Goal: Task Accomplishment & Management: Manage account settings

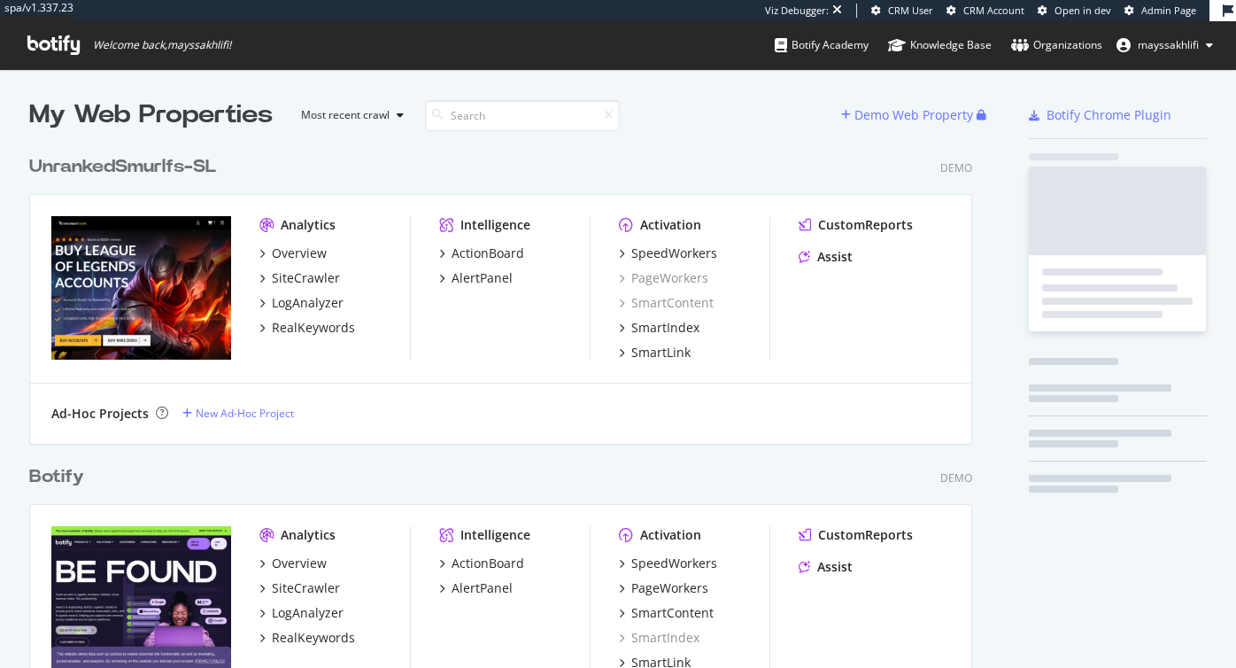
scroll to position [668, 1236]
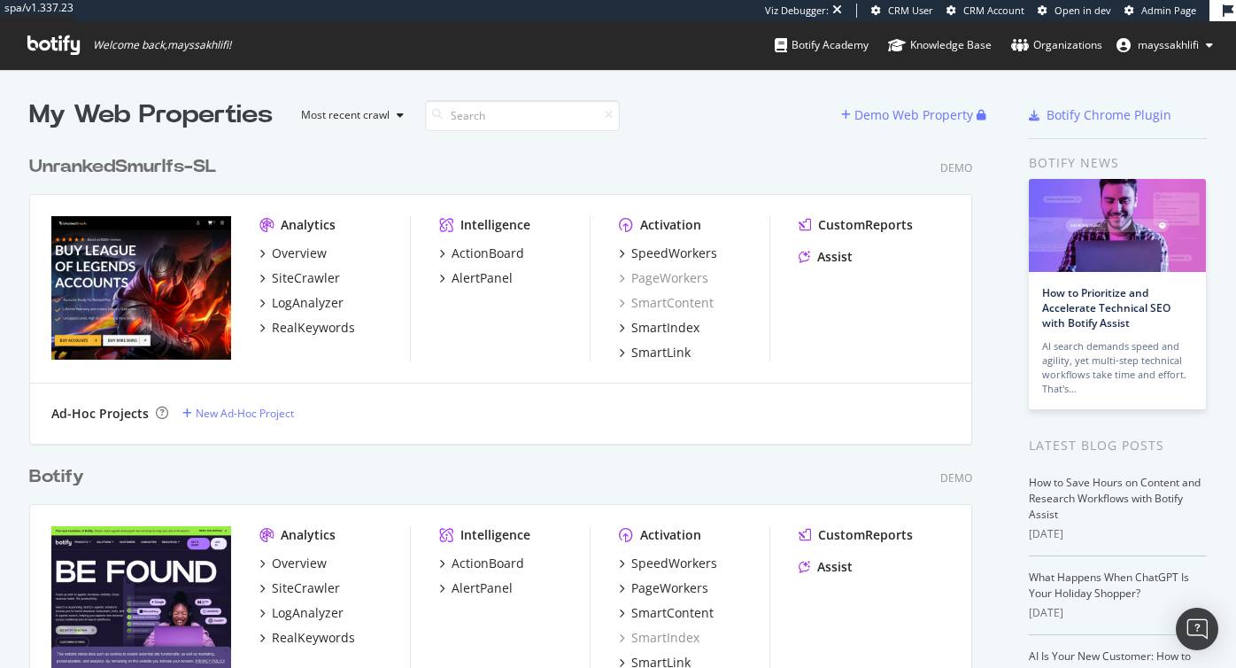
click at [187, 161] on div "UnrankedSmurlfs-SL" at bounding box center [122, 167] width 187 height 26
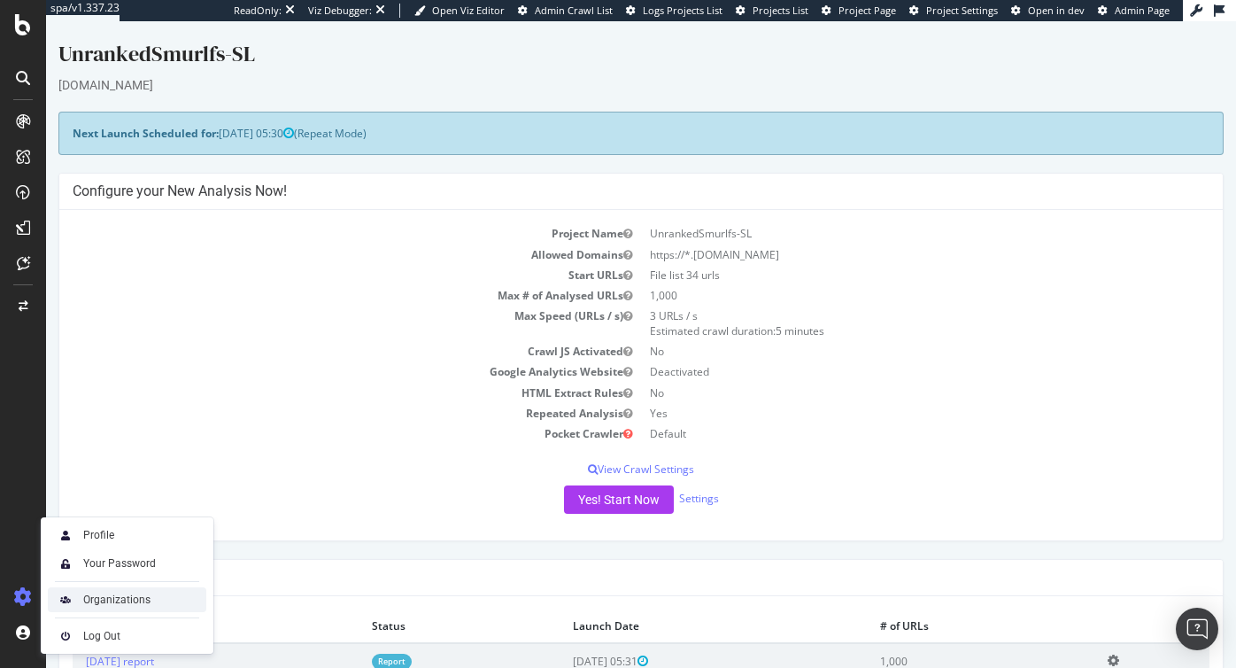
click at [100, 597] on div "Organizations" at bounding box center [116, 600] width 67 height 14
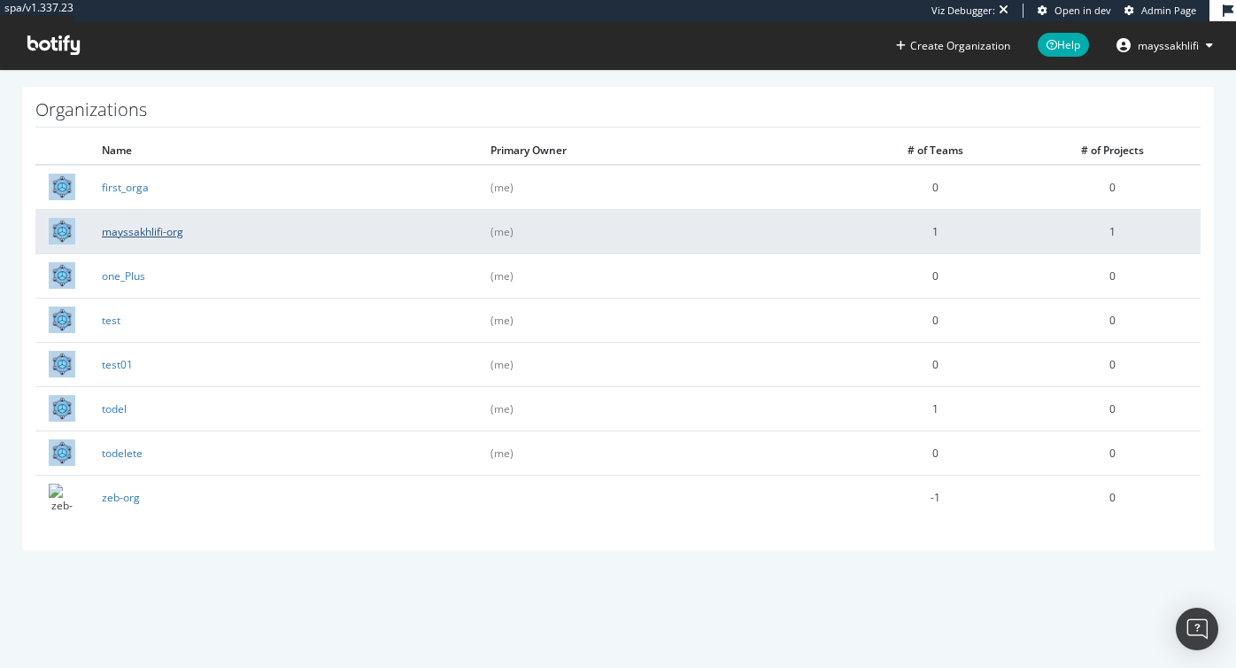
click at [164, 232] on link "mayssakhlifi-org" at bounding box center [142, 231] width 81 height 15
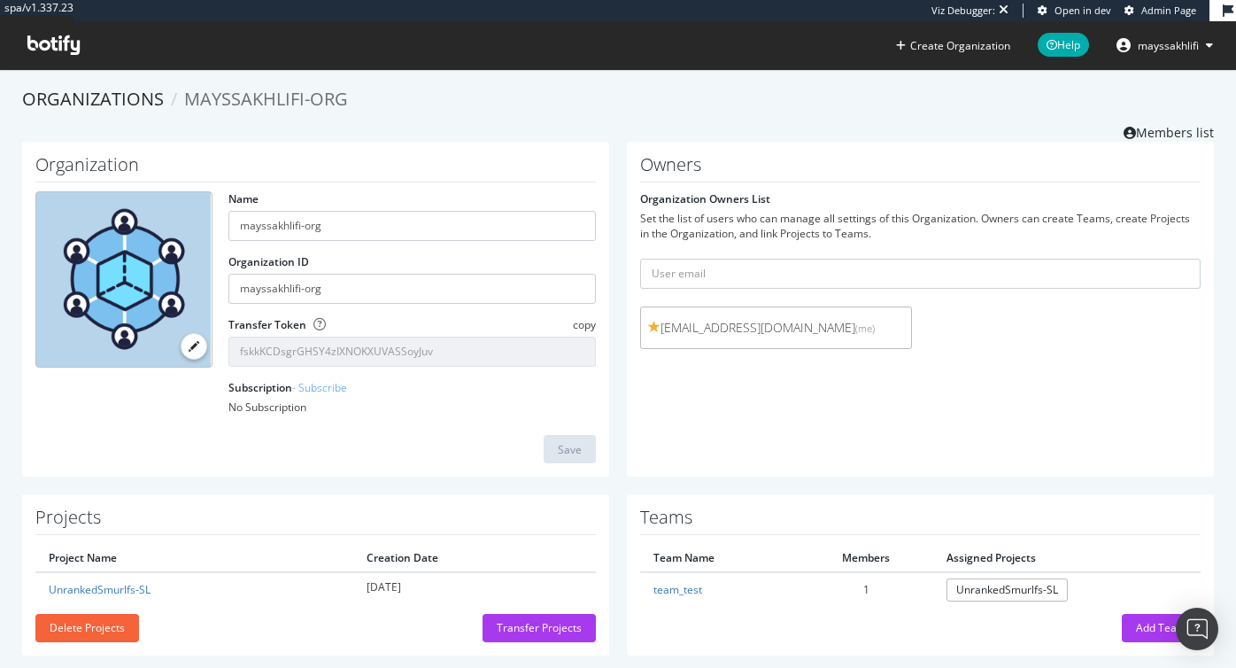
scroll to position [22, 0]
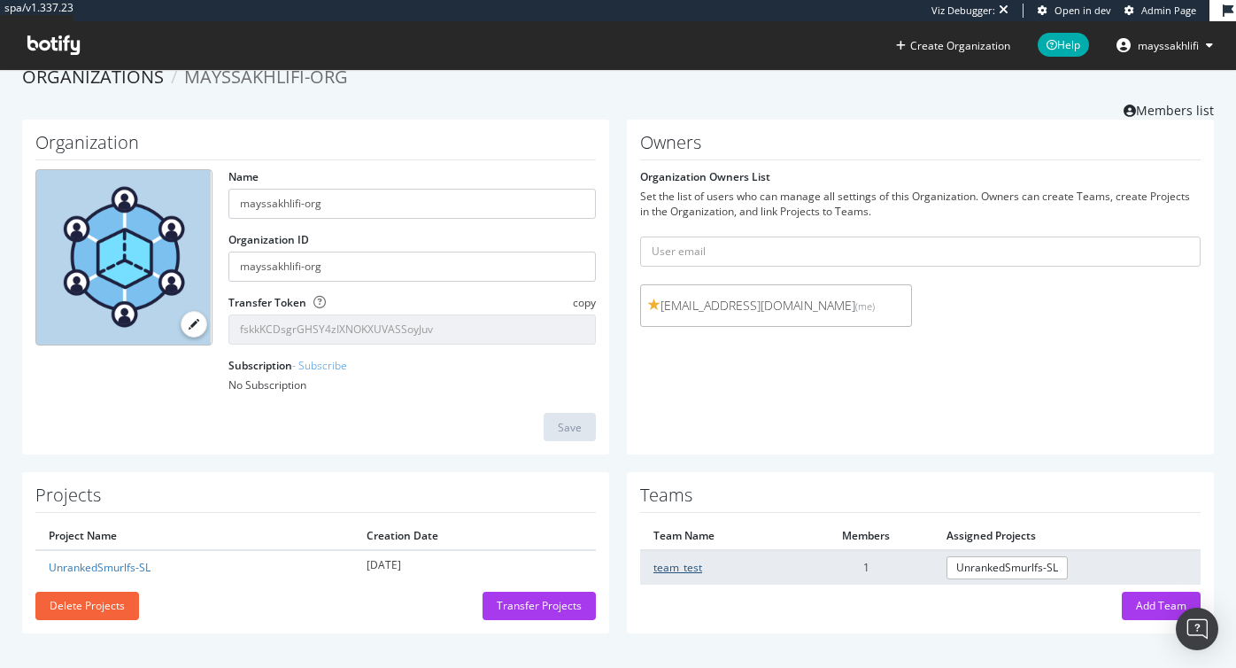
click at [694, 566] on link "team_test" at bounding box center [678, 567] width 49 height 15
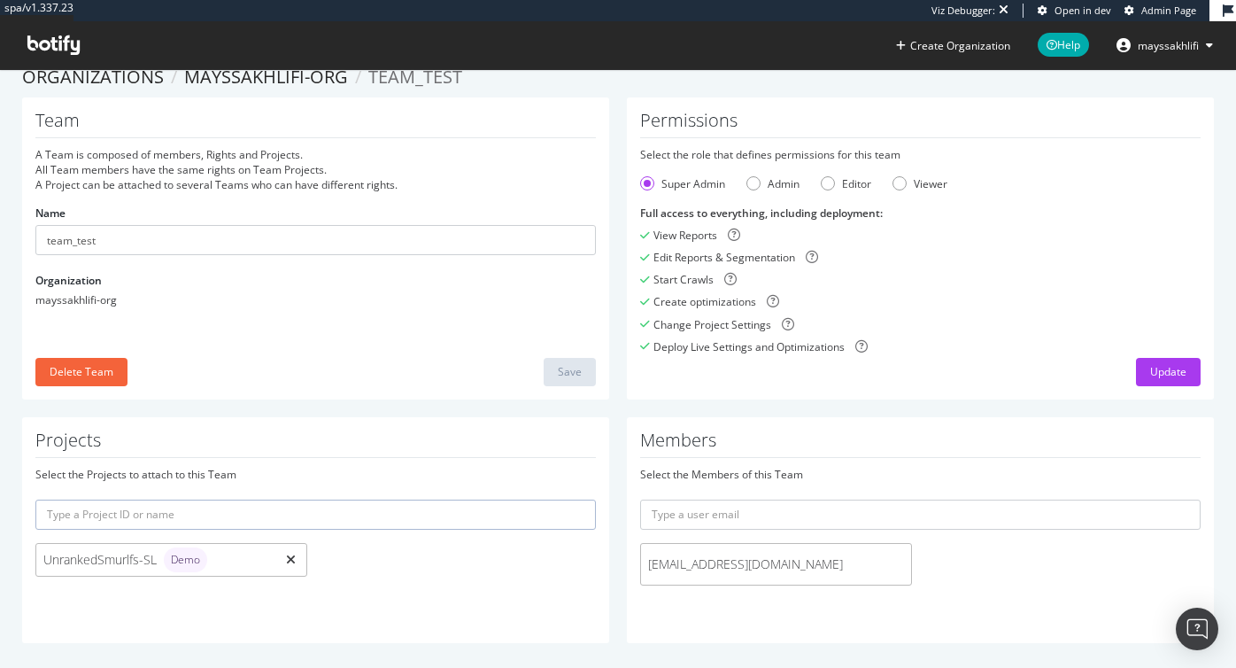
click at [294, 556] on icon at bounding box center [291, 560] width 10 height 12
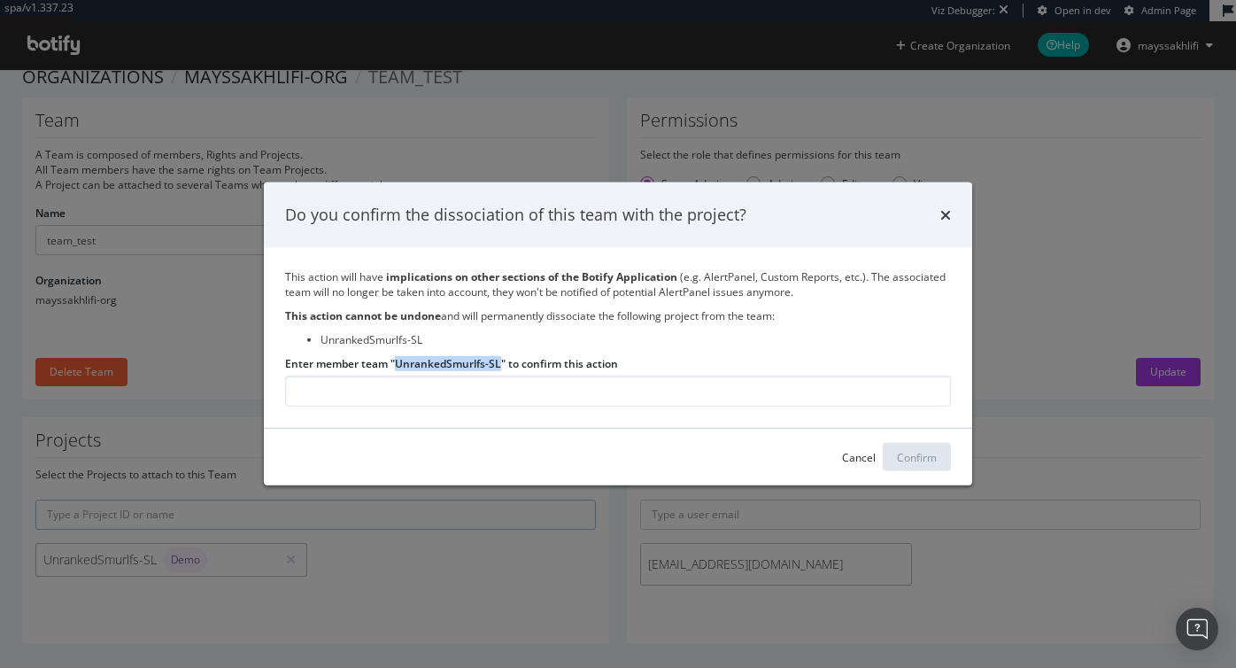
drag, startPoint x: 397, startPoint y: 363, endPoint x: 500, endPoint y: 363, distance: 102.7
click at [500, 363] on label "Enter member team "UnrankedSmurlfs-SL" to confirm this action" at bounding box center [451, 363] width 333 height 15
copy label "UnrankedSmurlfs-SL"
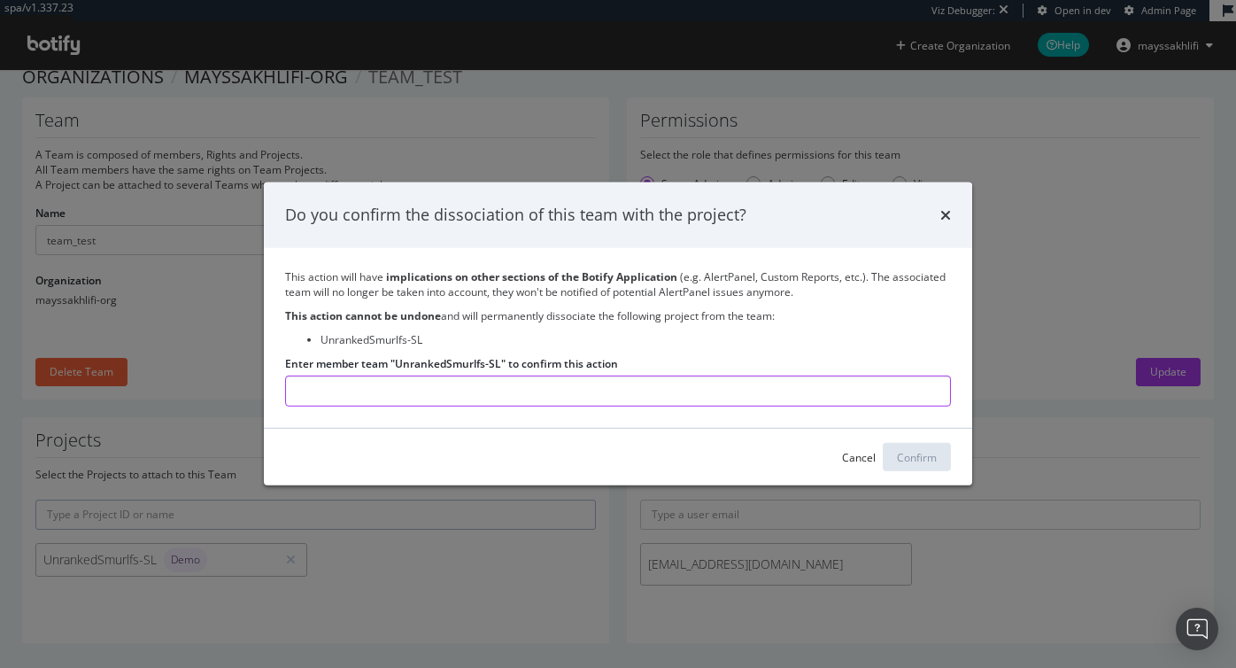
click at [452, 391] on input "Enter member team "UnrankedSmurlfs-SL" to confirm this action" at bounding box center [618, 391] width 666 height 31
paste input "UnrankedSmurlfs-SL"
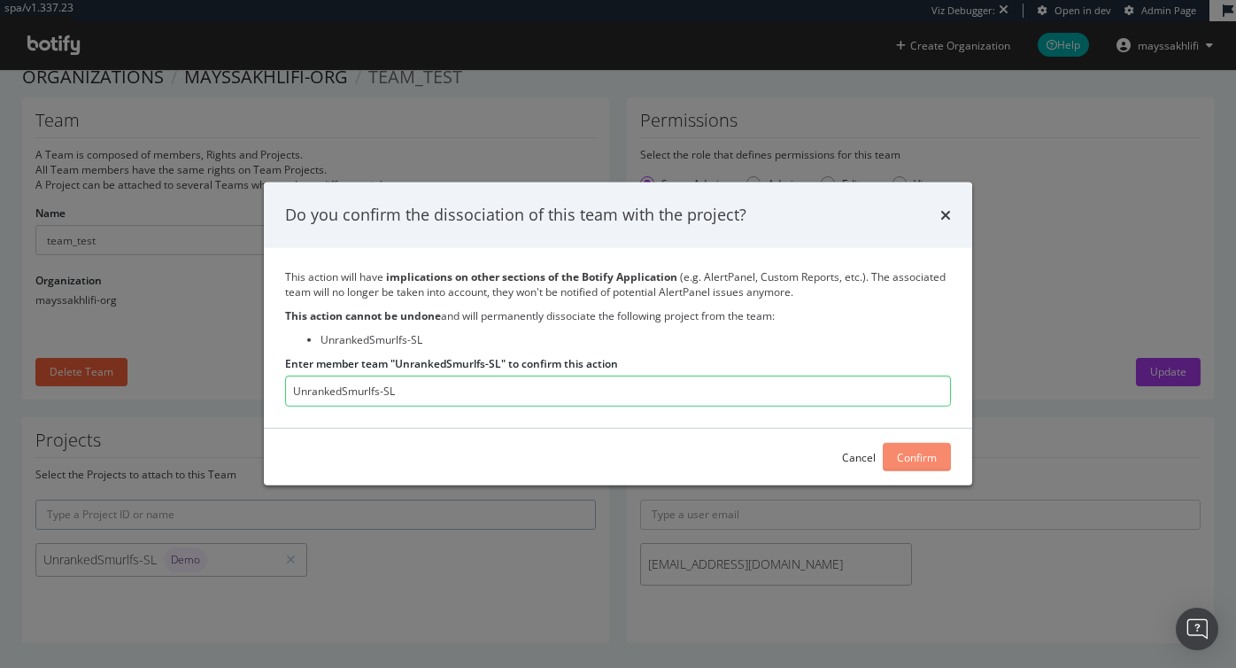
type input "UnrankedSmurlfs-SL"
click at [916, 445] on div "Confirm" at bounding box center [917, 457] width 40 height 27
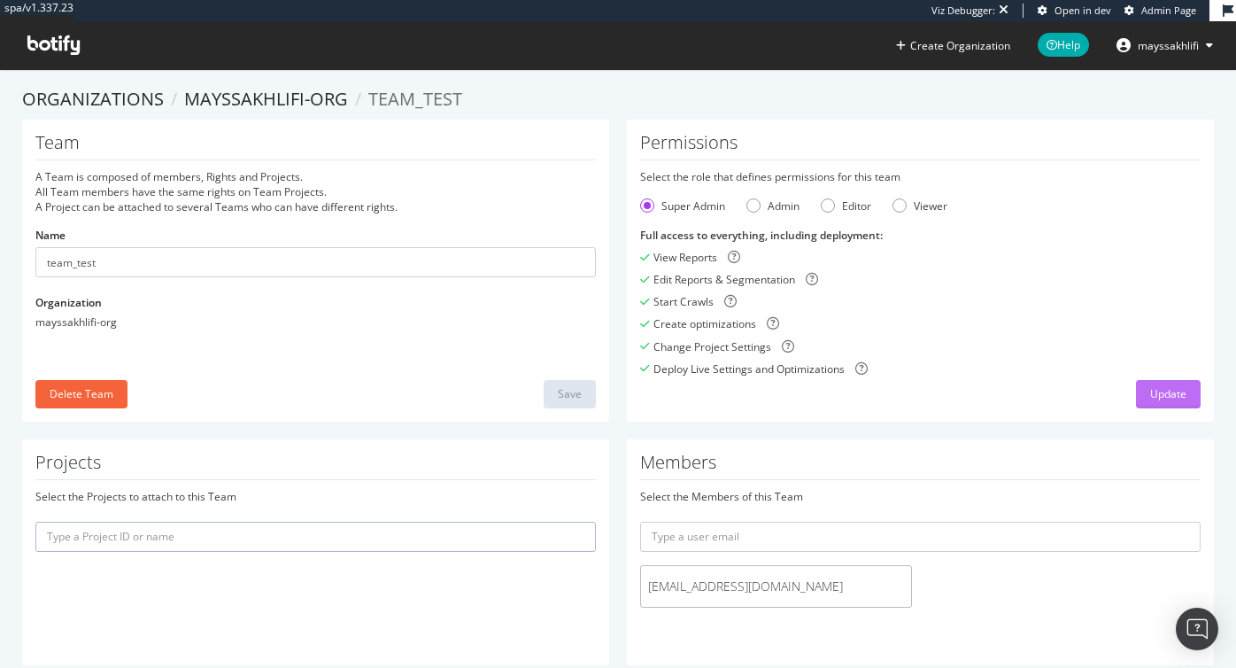
click at [1180, 391] on div "Update" at bounding box center [1169, 393] width 36 height 15
click at [59, 50] on icon at bounding box center [53, 44] width 52 height 19
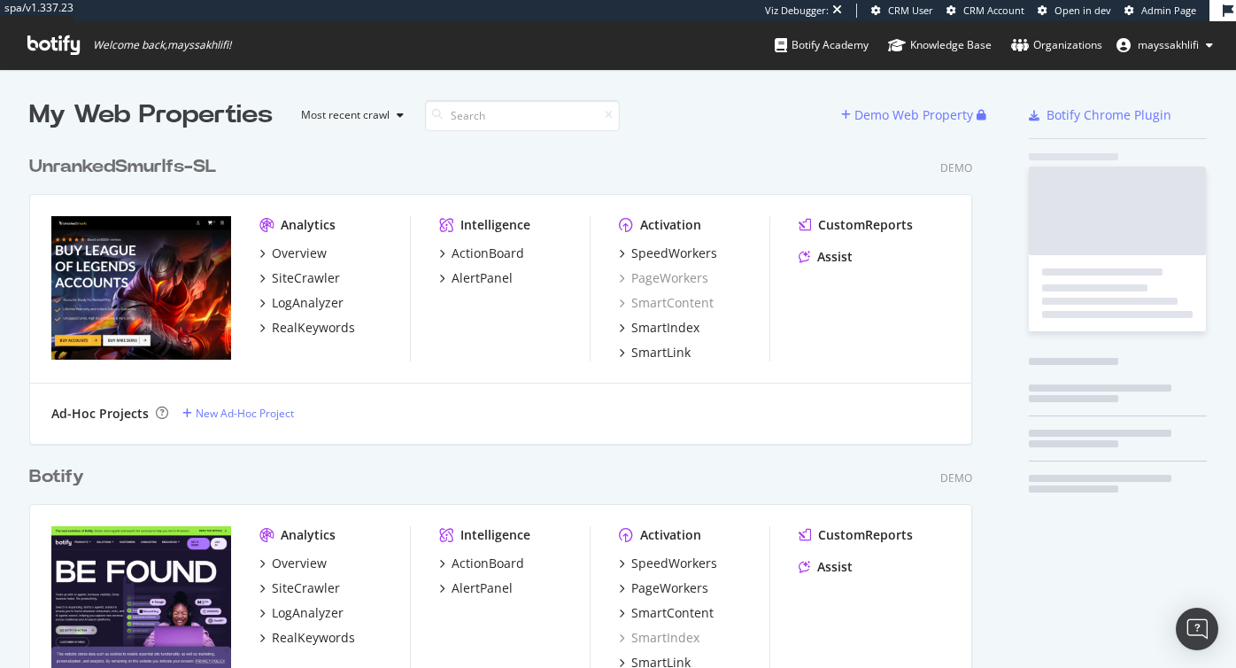
scroll to position [668, 1236]
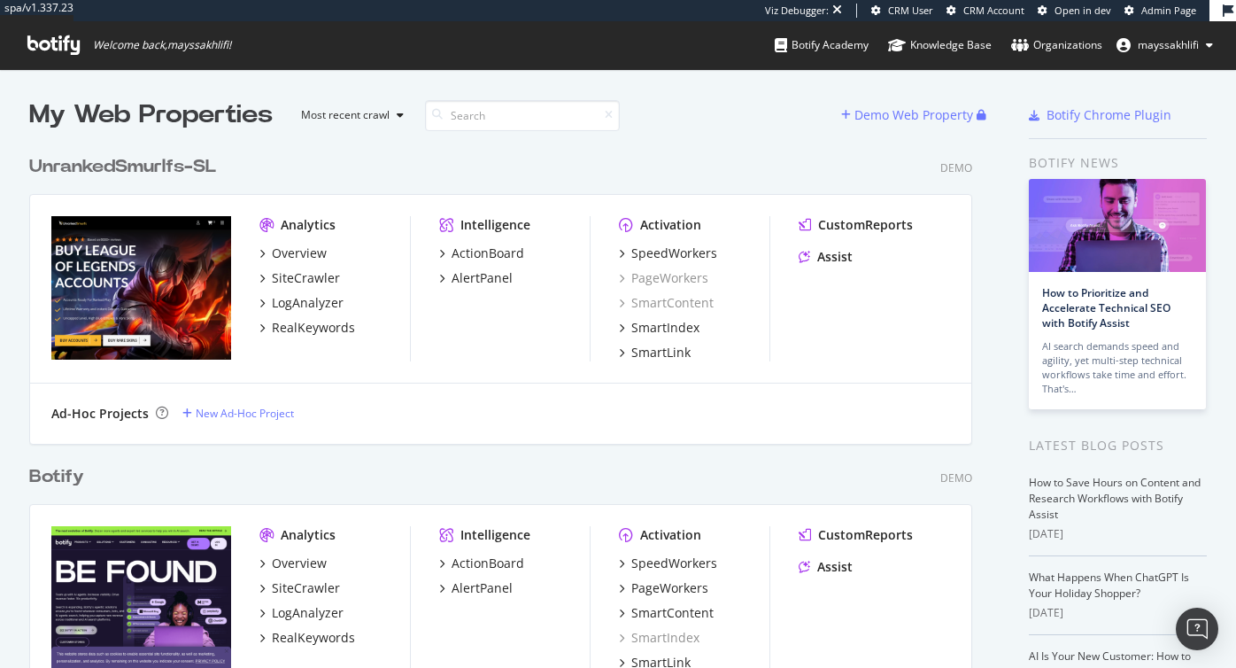
click at [1157, 52] on button "mayssakhlifi" at bounding box center [1165, 45] width 125 height 28
click at [738, 109] on div "My Web Properties Most recent crawl" at bounding box center [435, 114] width 812 height 35
click at [829, 469] on div "Botify Demo" at bounding box center [500, 477] width 943 height 26
click at [1192, 46] on span "mayssakhlifi" at bounding box center [1168, 44] width 61 height 15
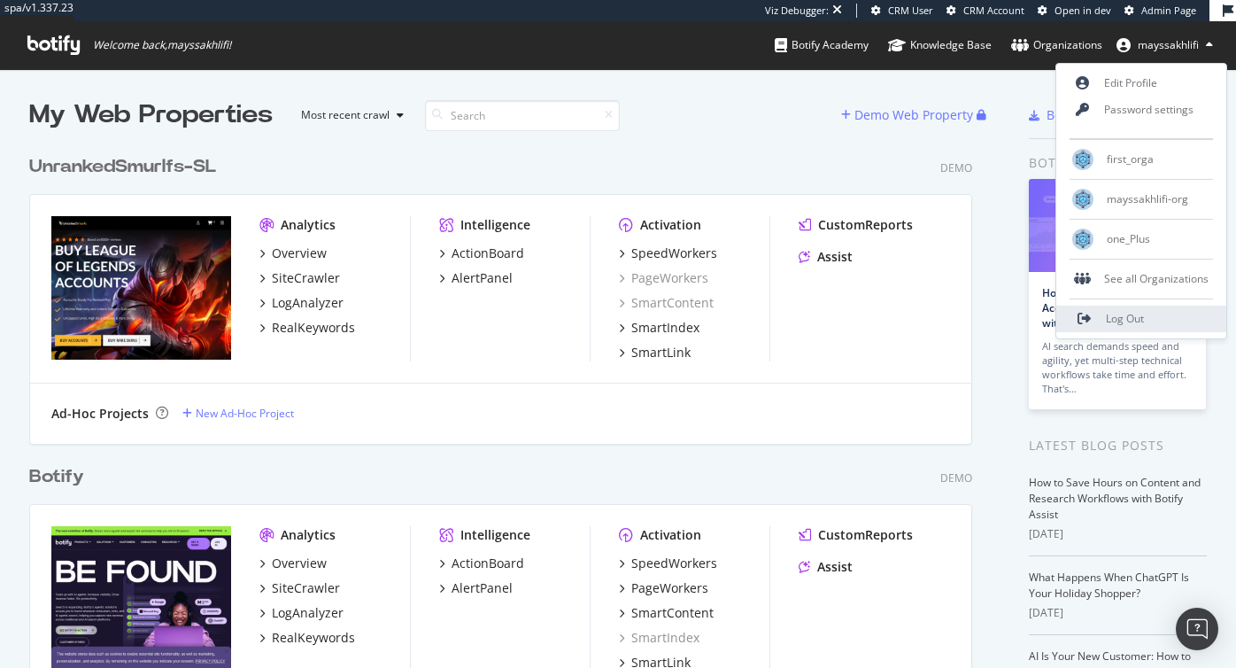
click at [1106, 325] on link "Log Out" at bounding box center [1142, 319] width 170 height 27
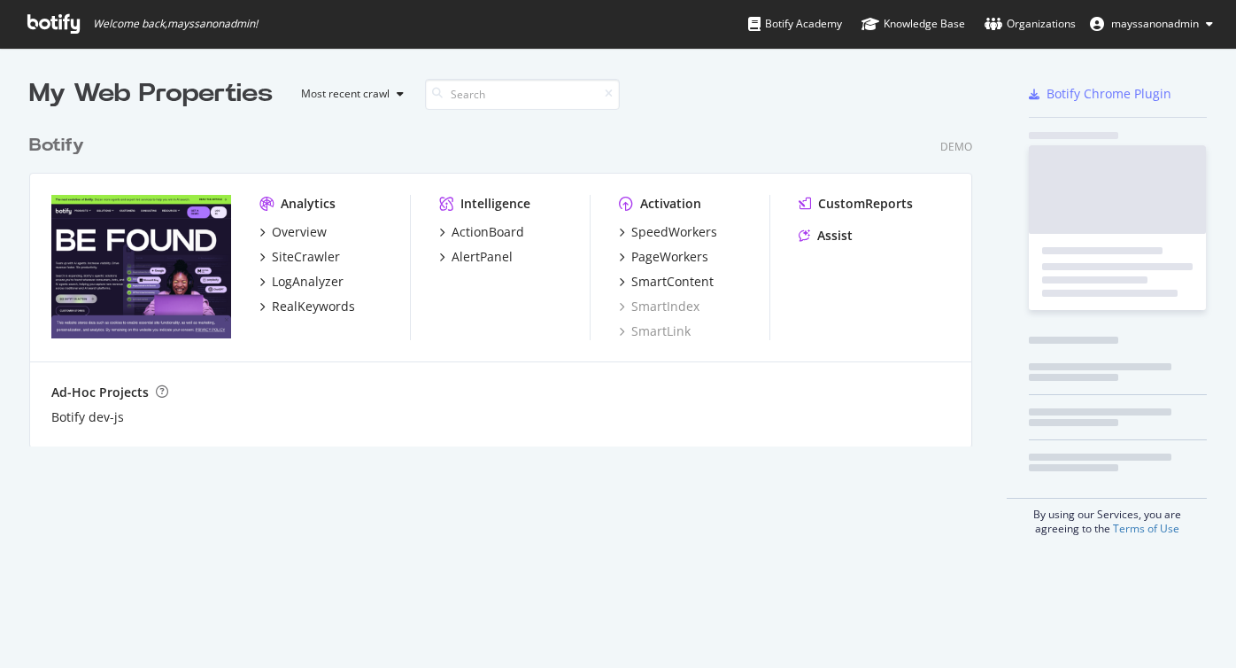
scroll to position [335, 957]
